Goal: Information Seeking & Learning: Learn about a topic

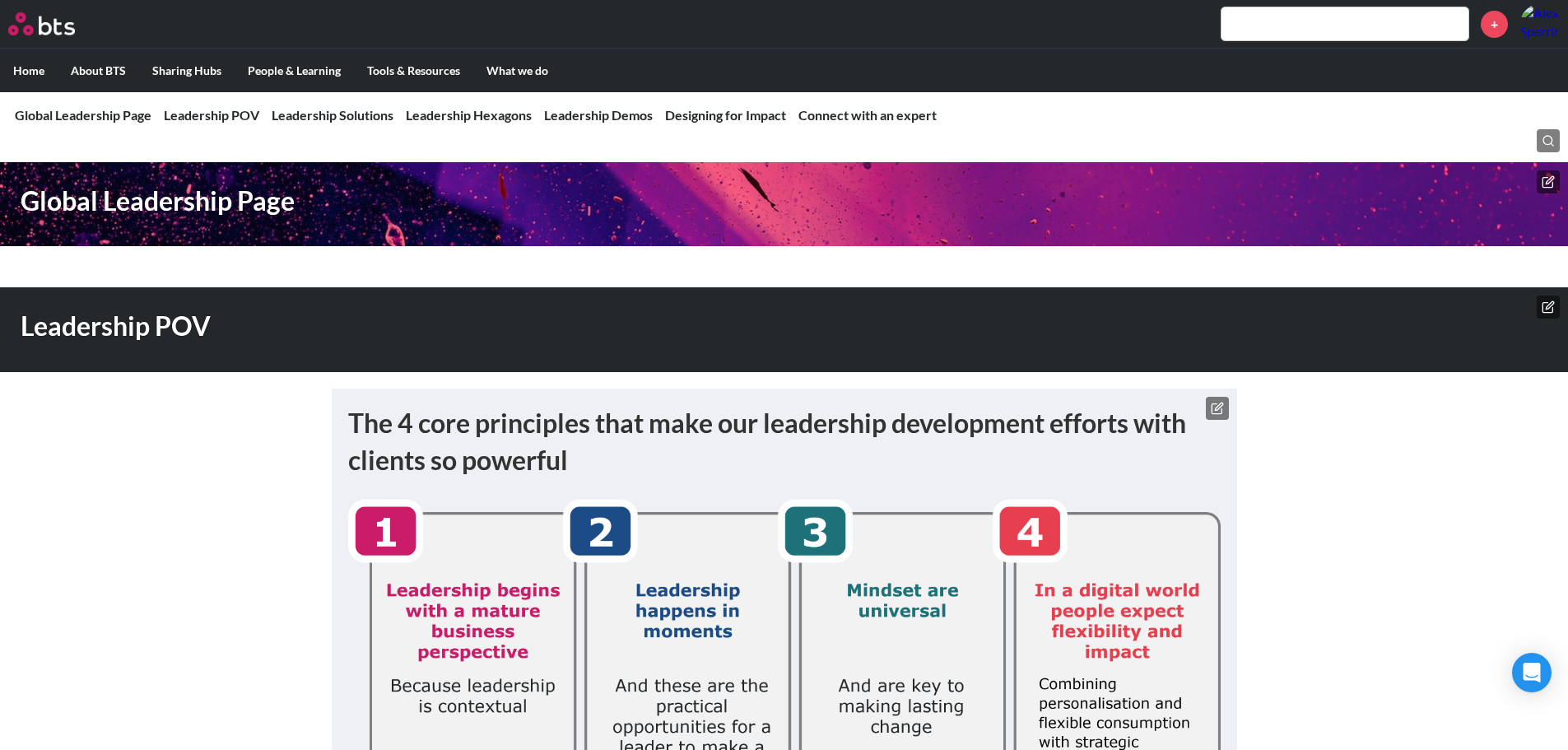
scroll to position [3191, 0]
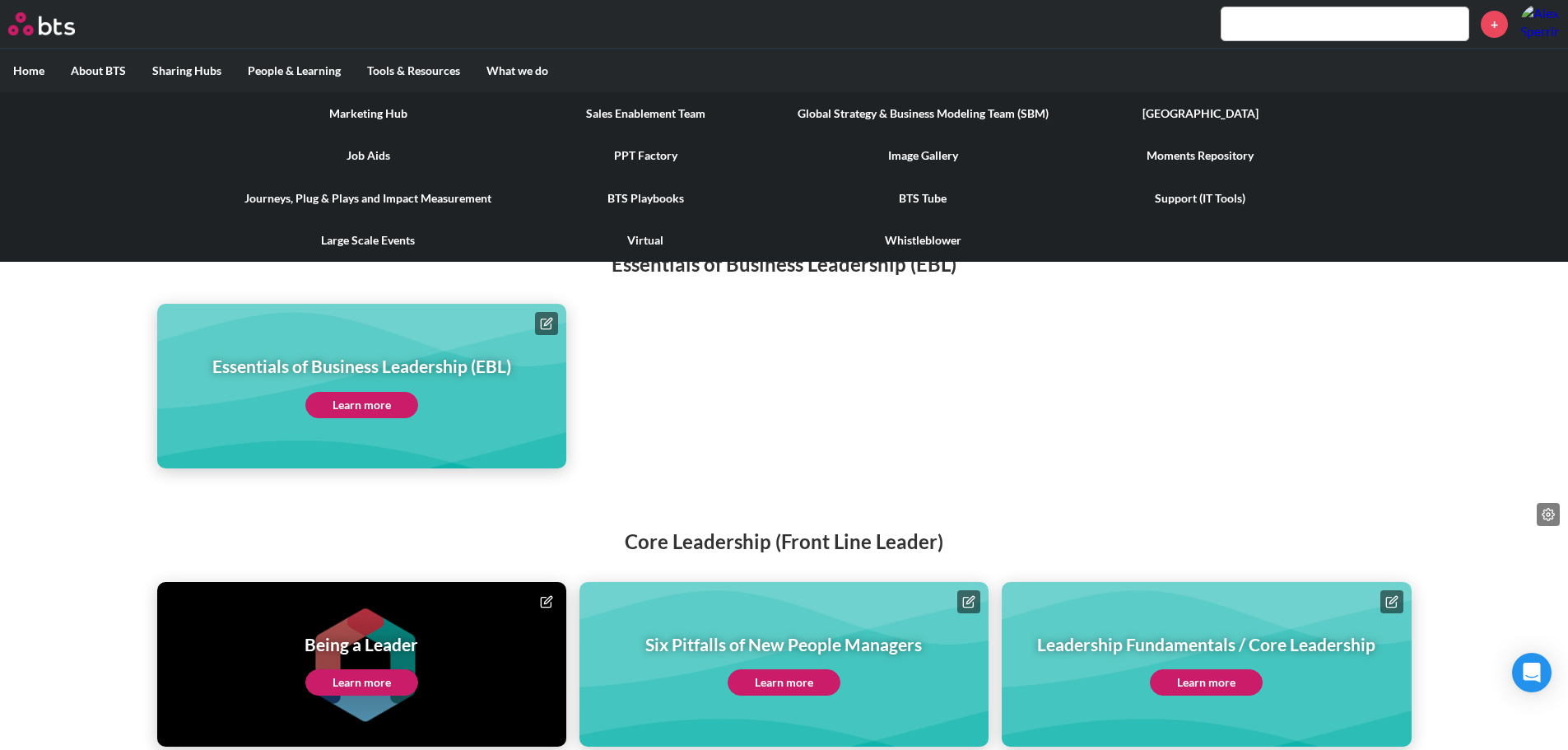
click at [462, 111] on link "Marketing Hub" at bounding box center [368, 114] width 277 height 43
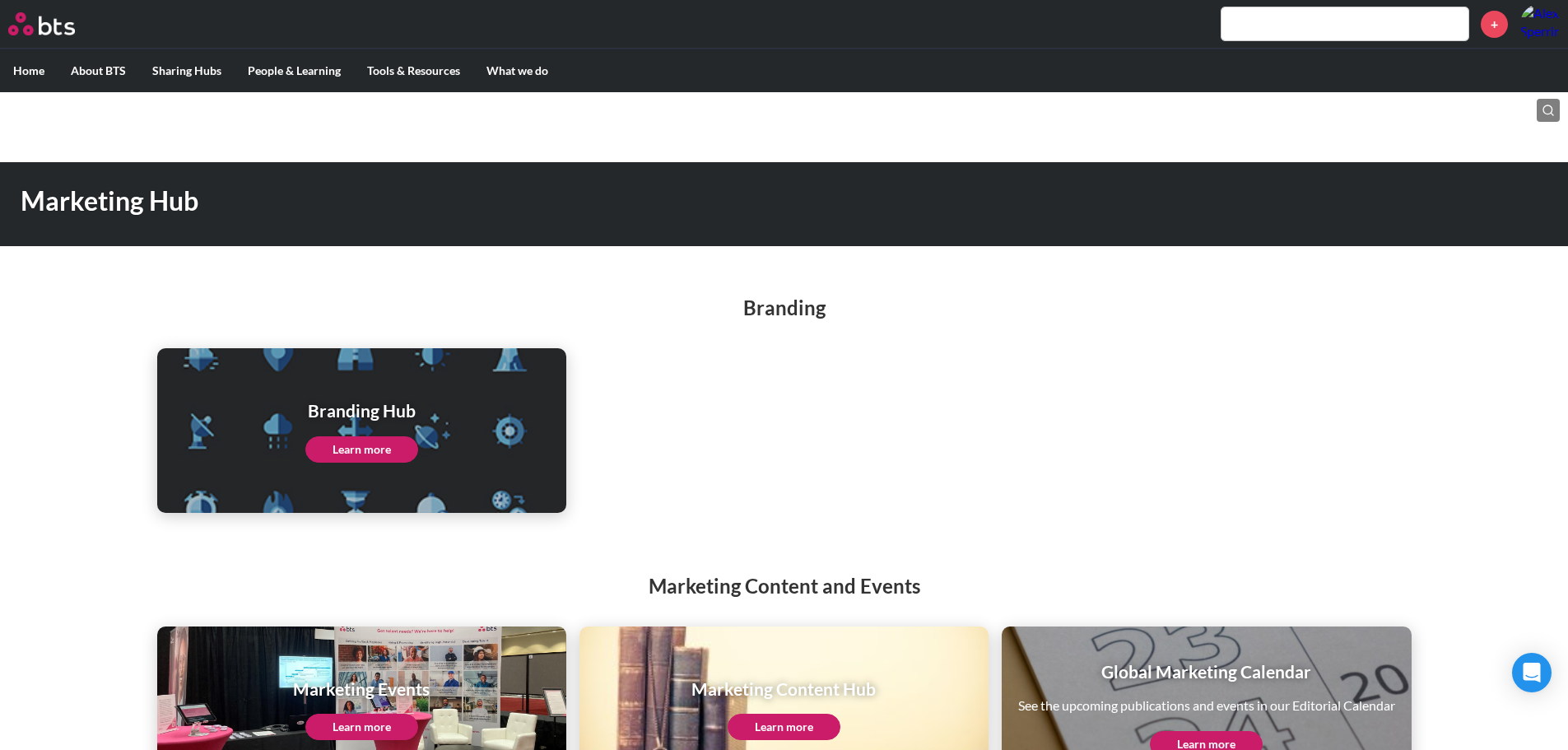
scroll to position [68, 0]
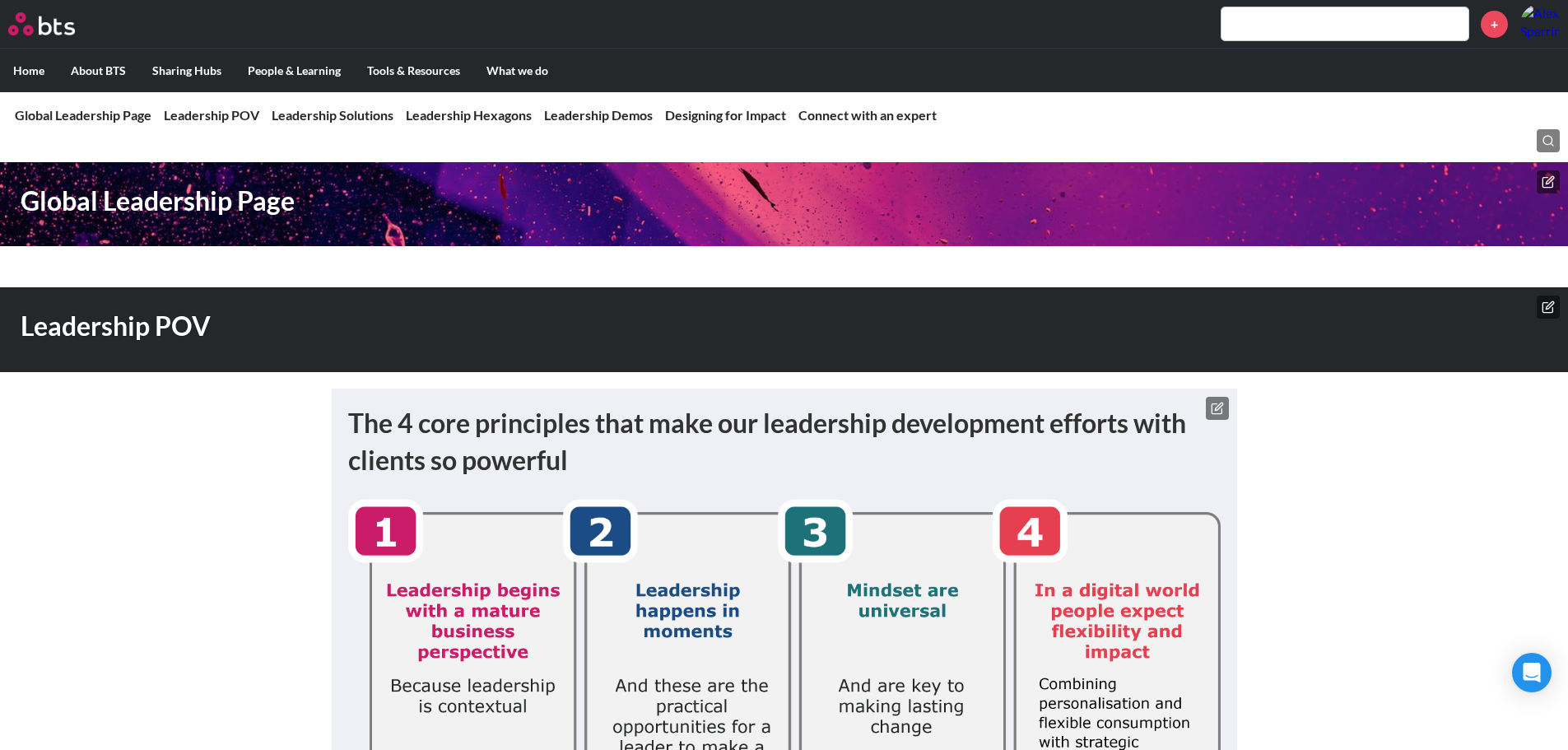
scroll to position [3191, 0]
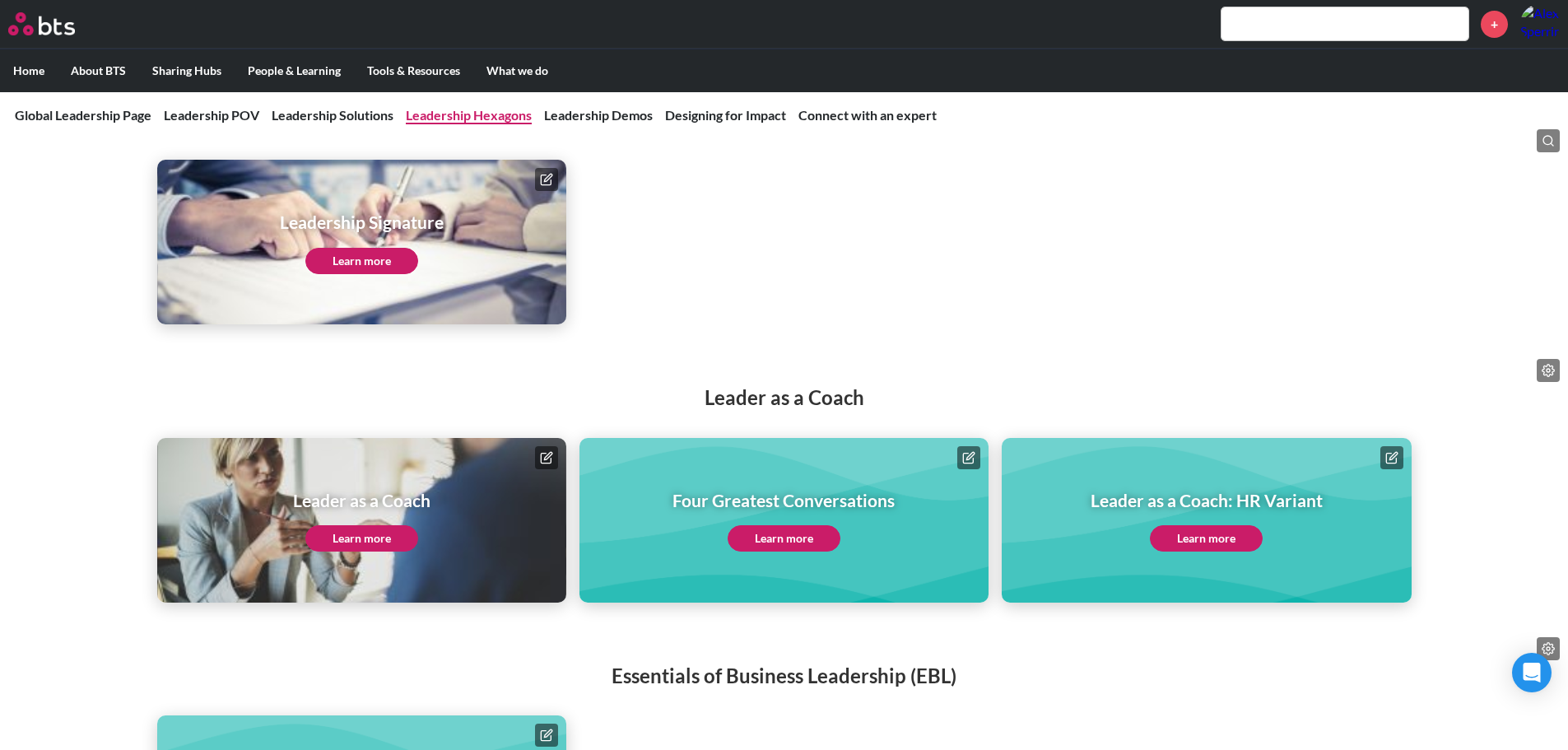
click at [476, 111] on link "Leadership Hexagons" at bounding box center [469, 115] width 126 height 16
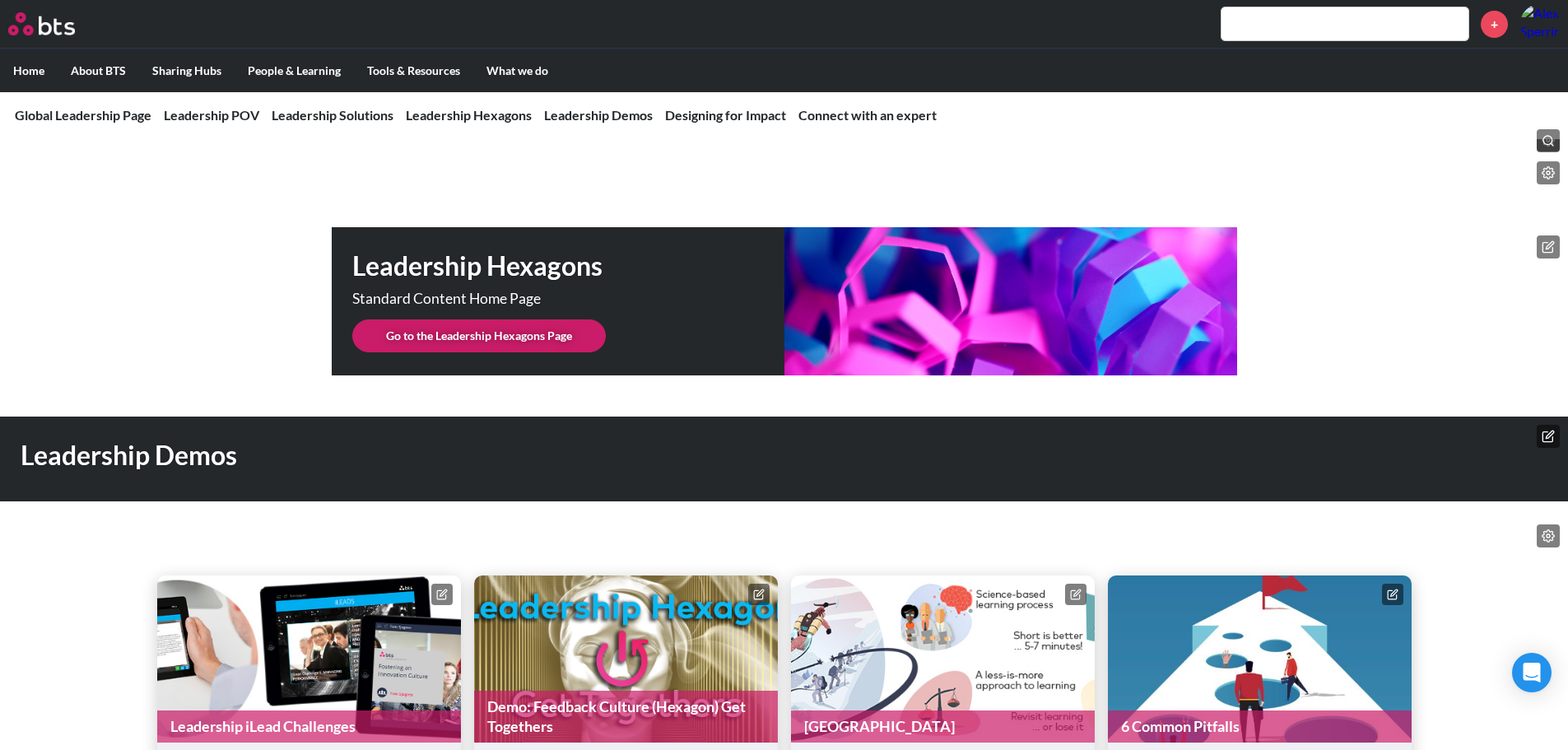
scroll to position [4125, 0]
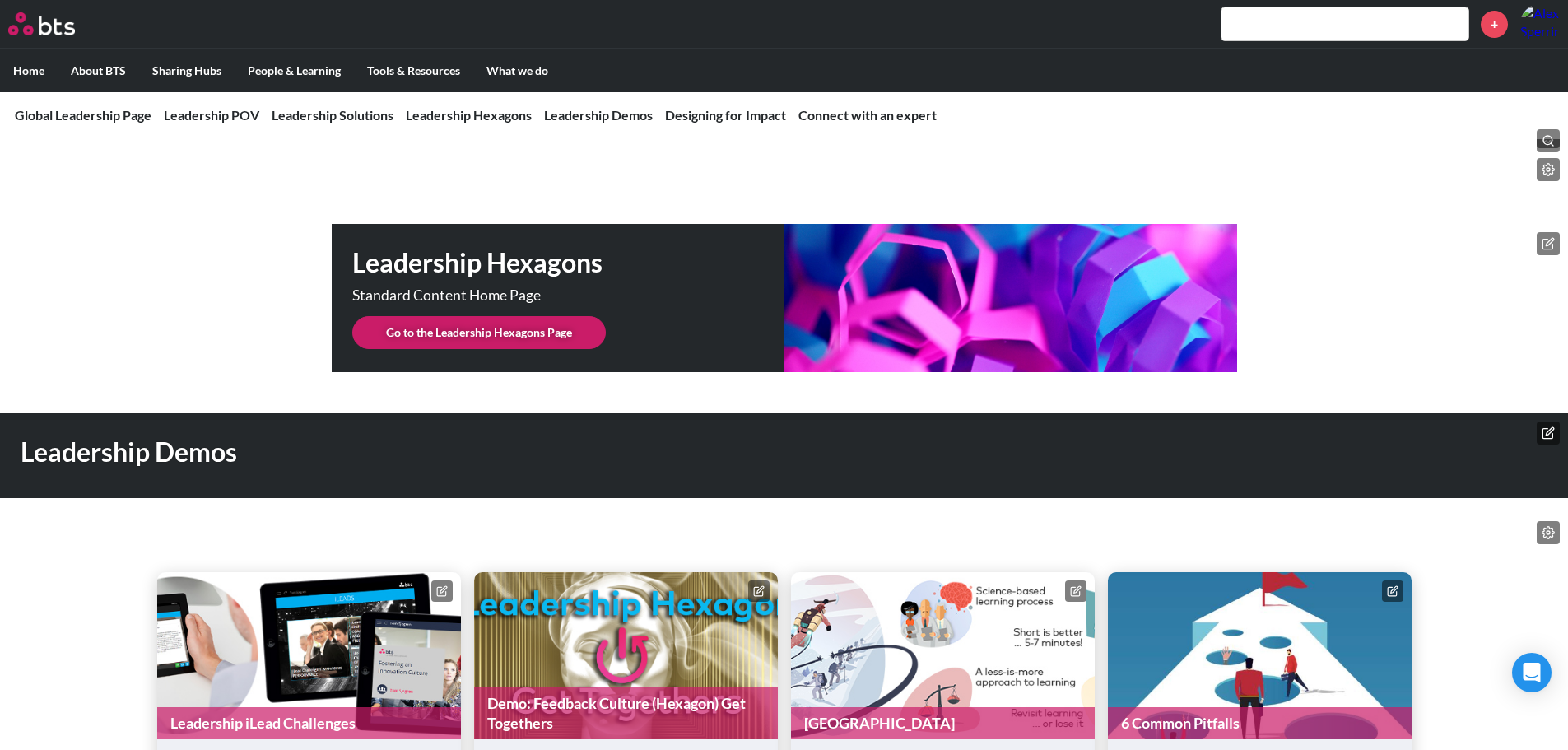
click at [502, 316] on link "Go to the Leadership Hexagons Page" at bounding box center [478, 333] width 253 height 33
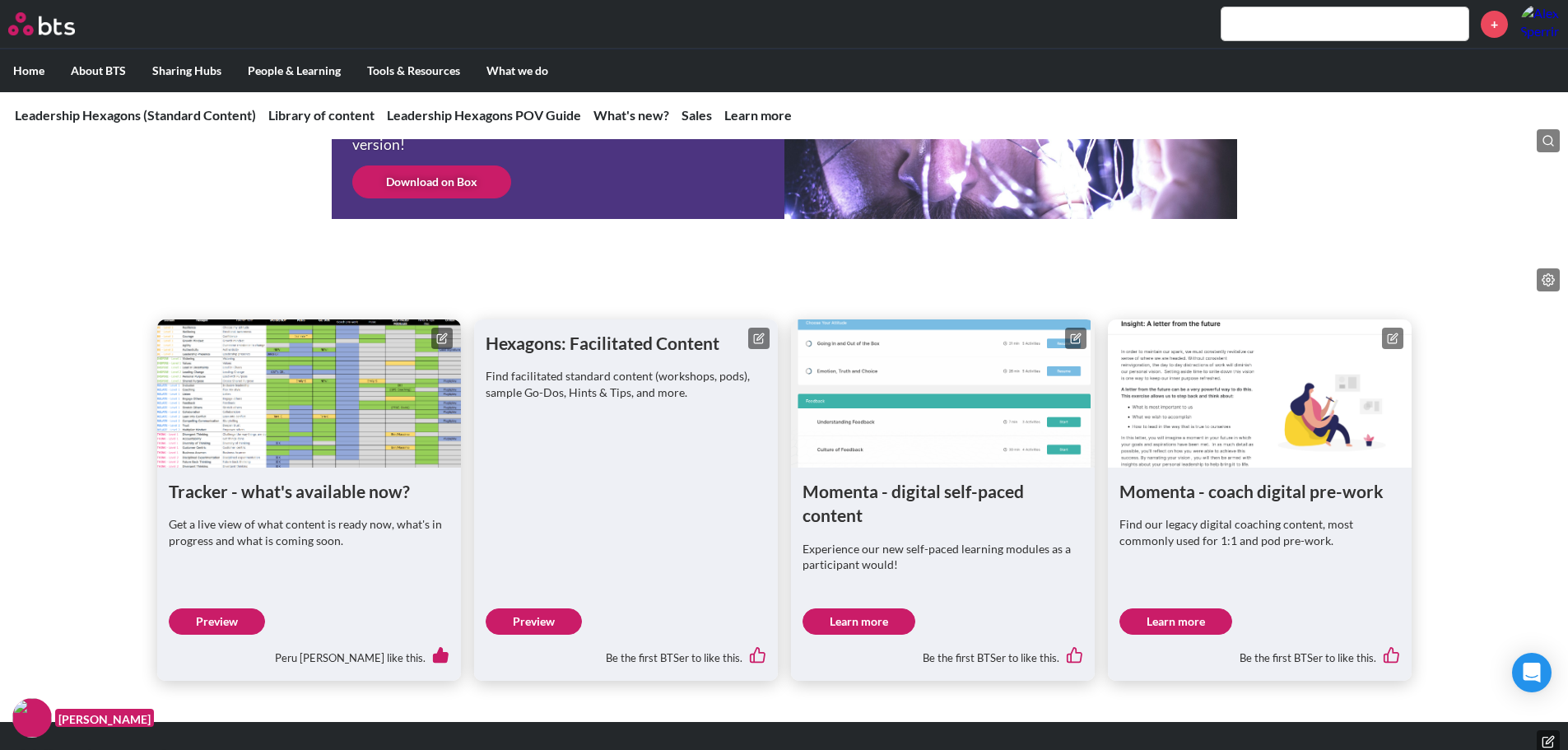
scroll to position [658, 0]
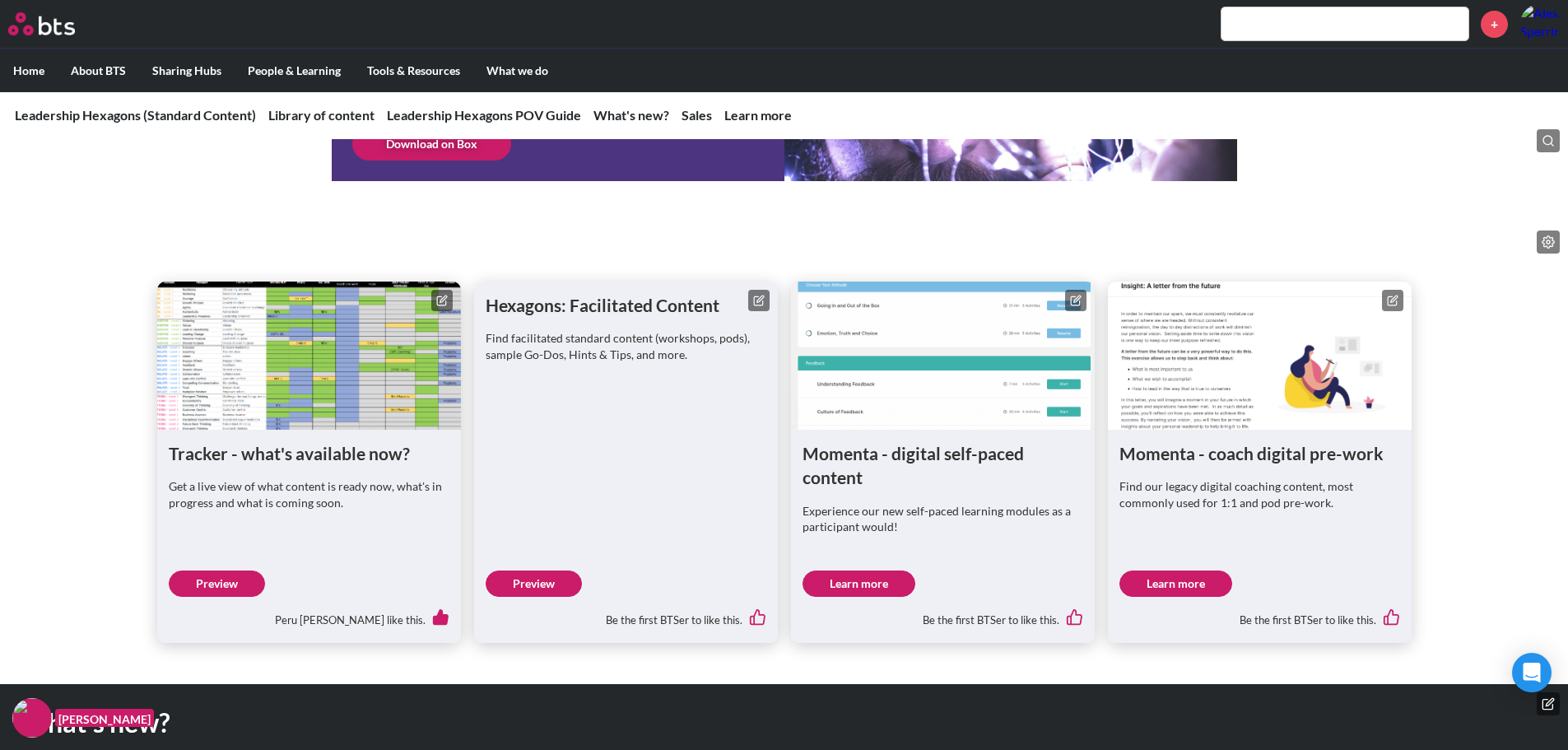
click at [235, 578] on link "Preview" at bounding box center [217, 584] width 97 height 26
click at [842, 578] on link "Learn more" at bounding box center [859, 584] width 113 height 26
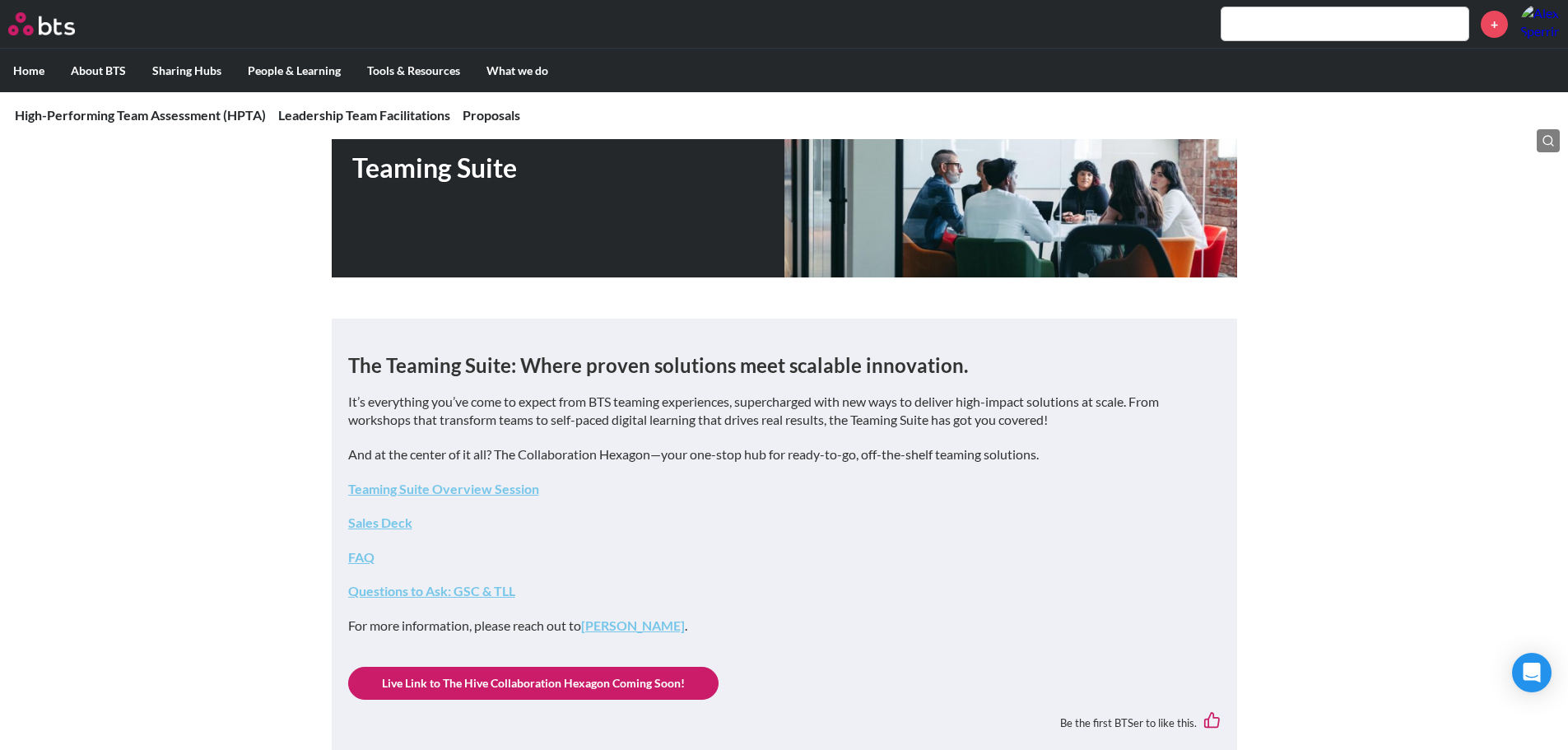
scroll to position [165, 0]
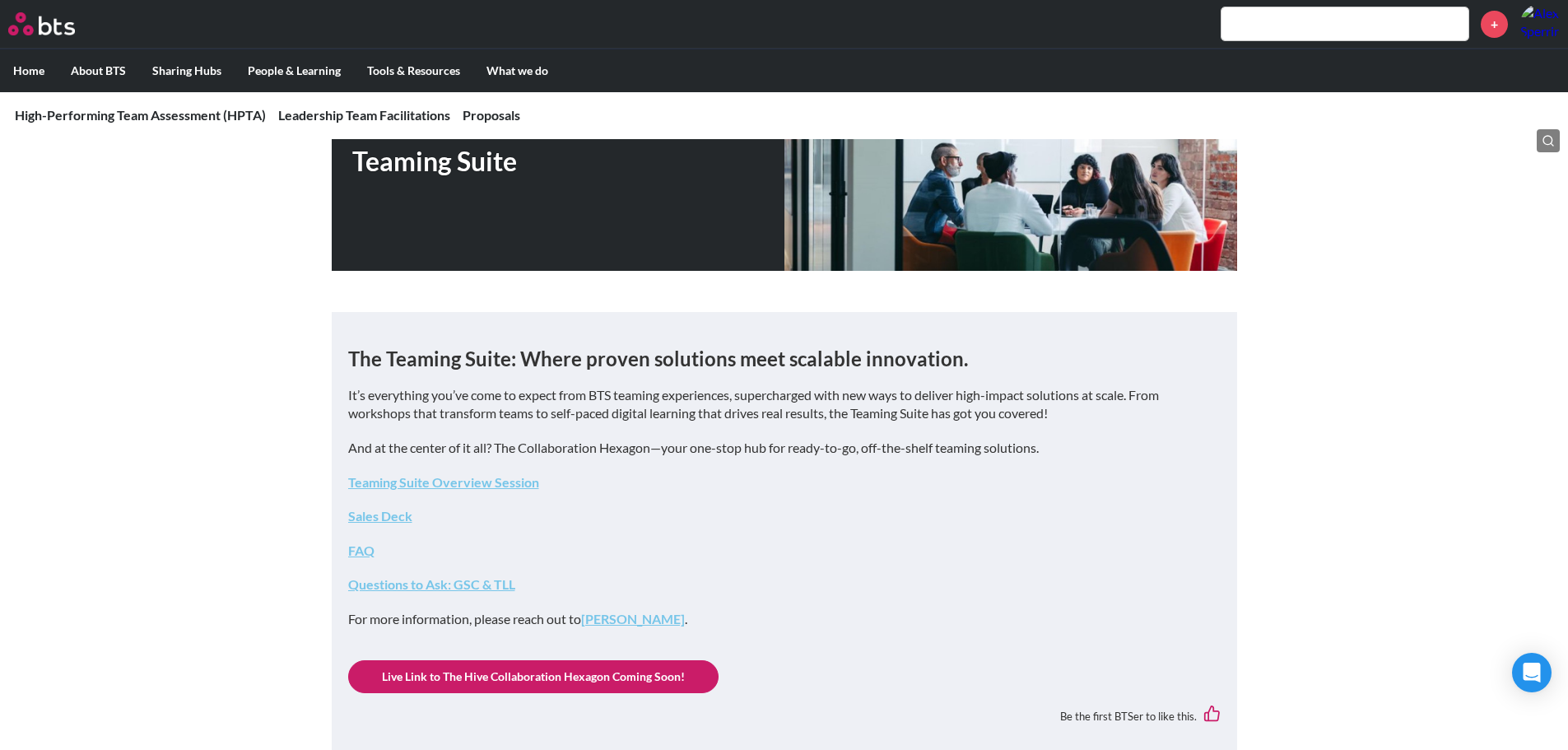
click at [478, 479] on link "Teaming Suite Overview Session" at bounding box center [444, 482] width 191 height 16
click at [395, 519] on link "Sales Deck" at bounding box center [380, 516] width 64 height 16
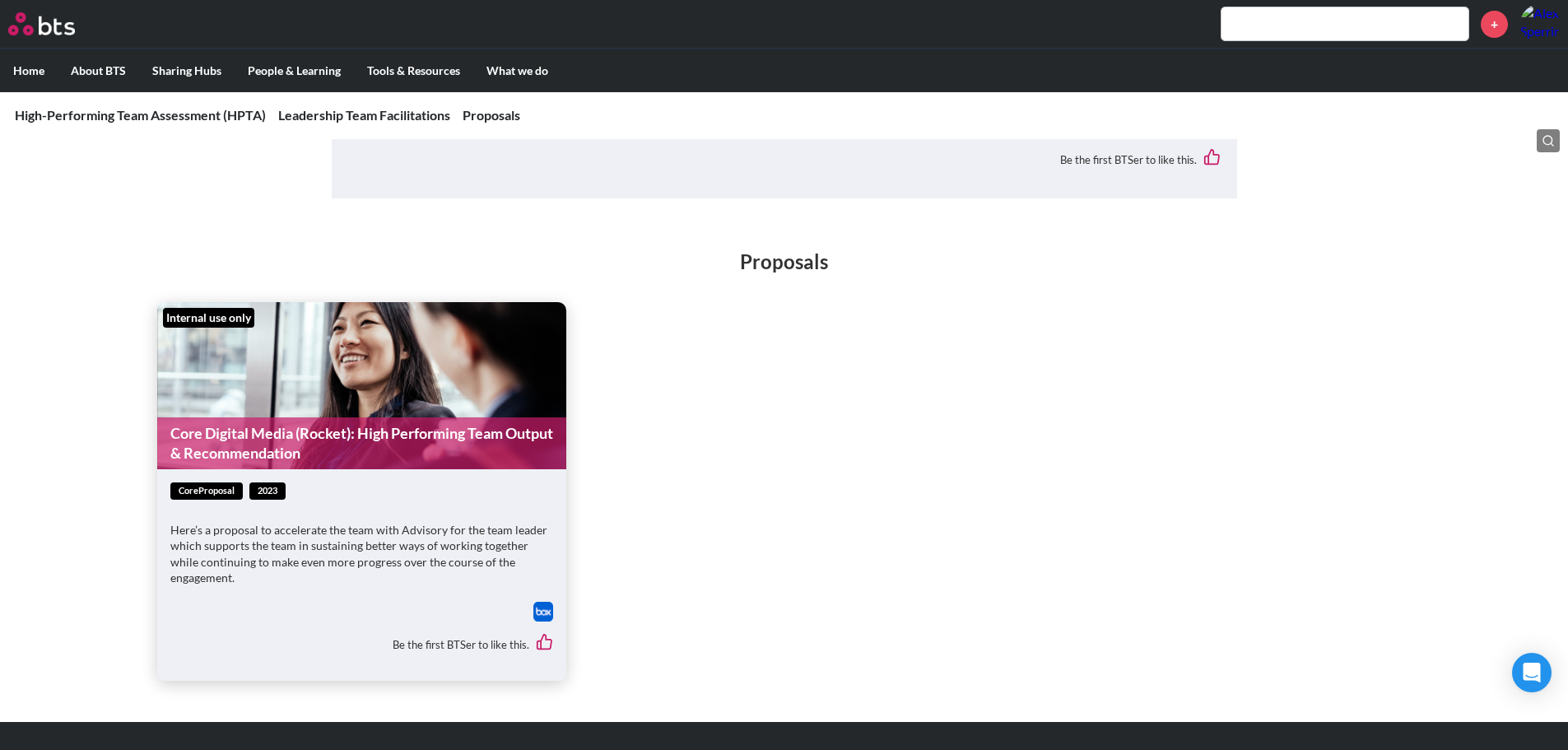
scroll to position [2172, 0]
